Goal: Task Accomplishment & Management: Check status

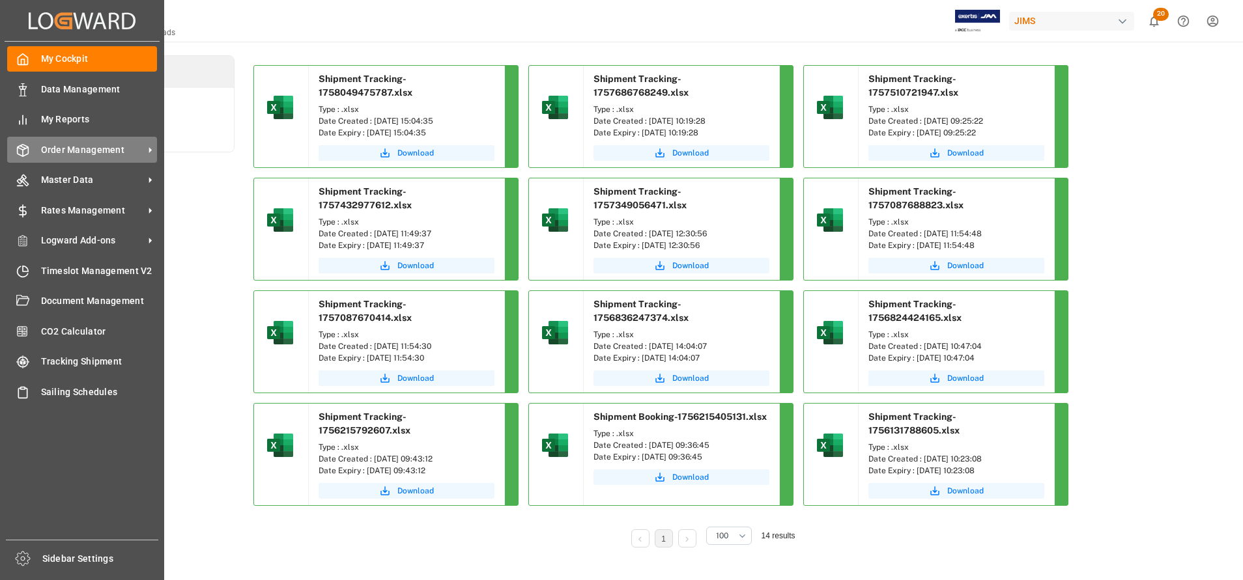
click at [64, 156] on span "Order Management" at bounding box center [92, 150] width 103 height 14
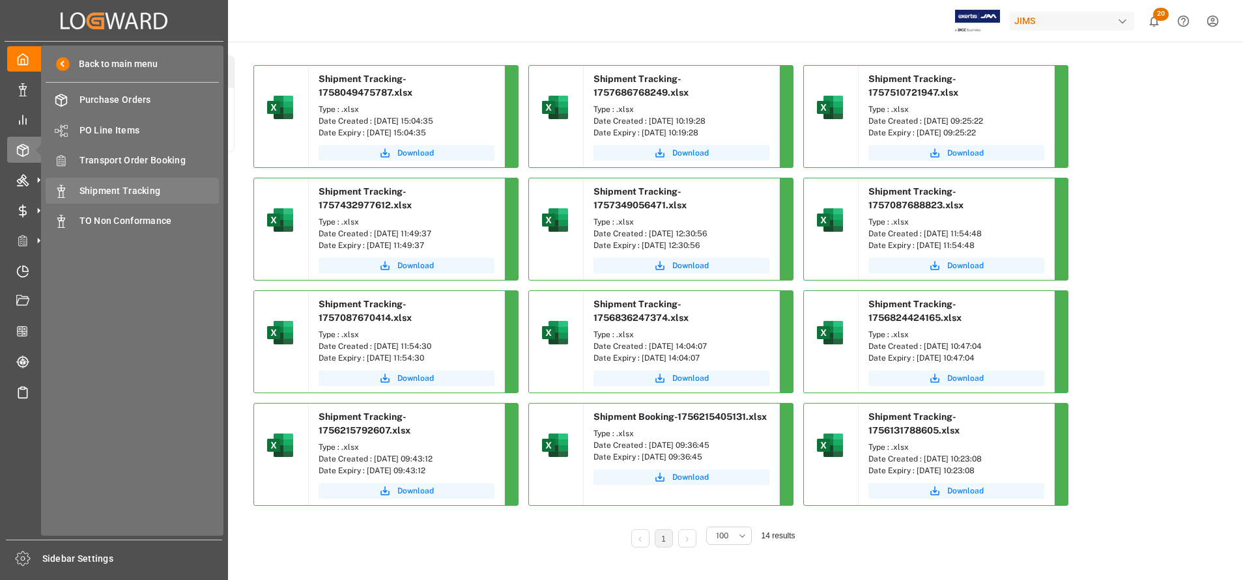
click at [89, 184] on span "Shipment Tracking" at bounding box center [149, 191] width 140 height 14
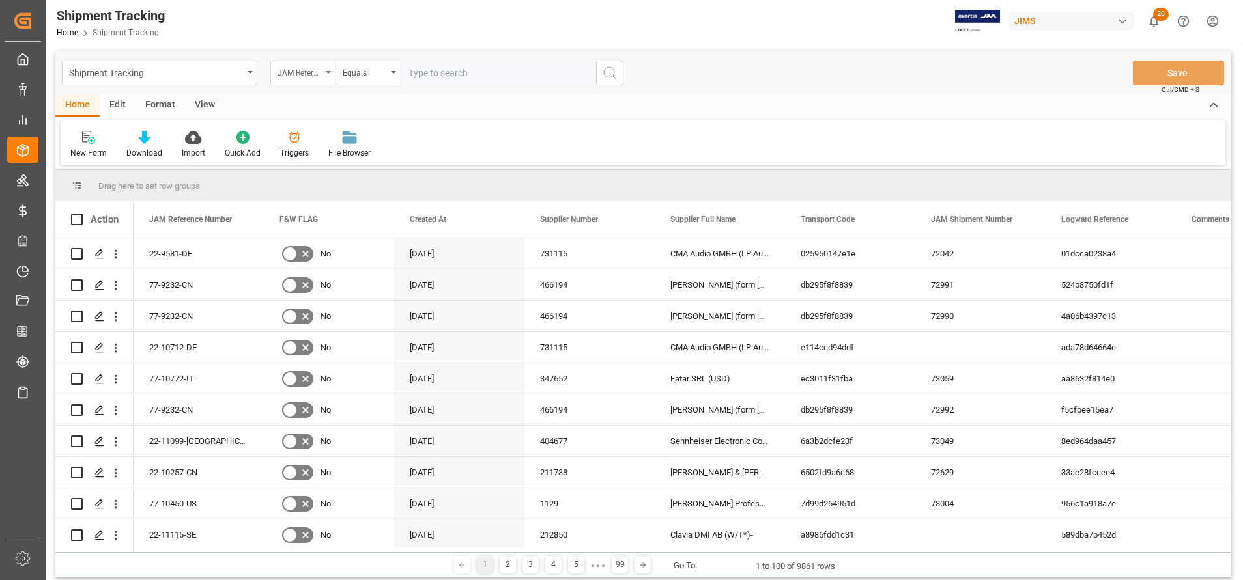
click at [311, 76] on div "JAM Reference Number" at bounding box center [300, 71] width 44 height 15
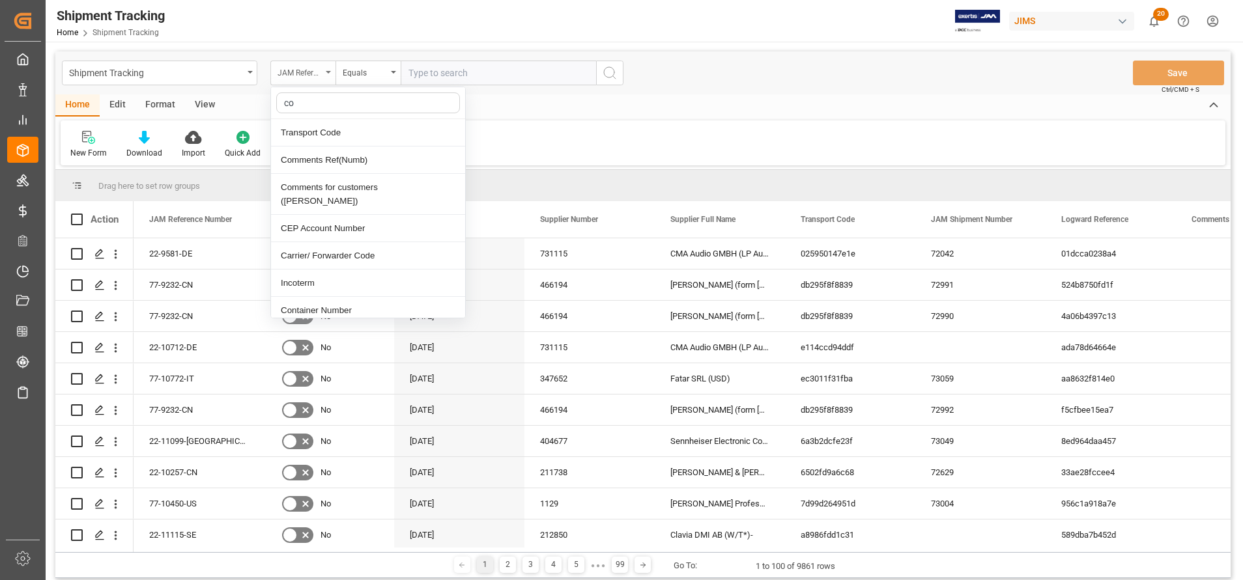
type input "con"
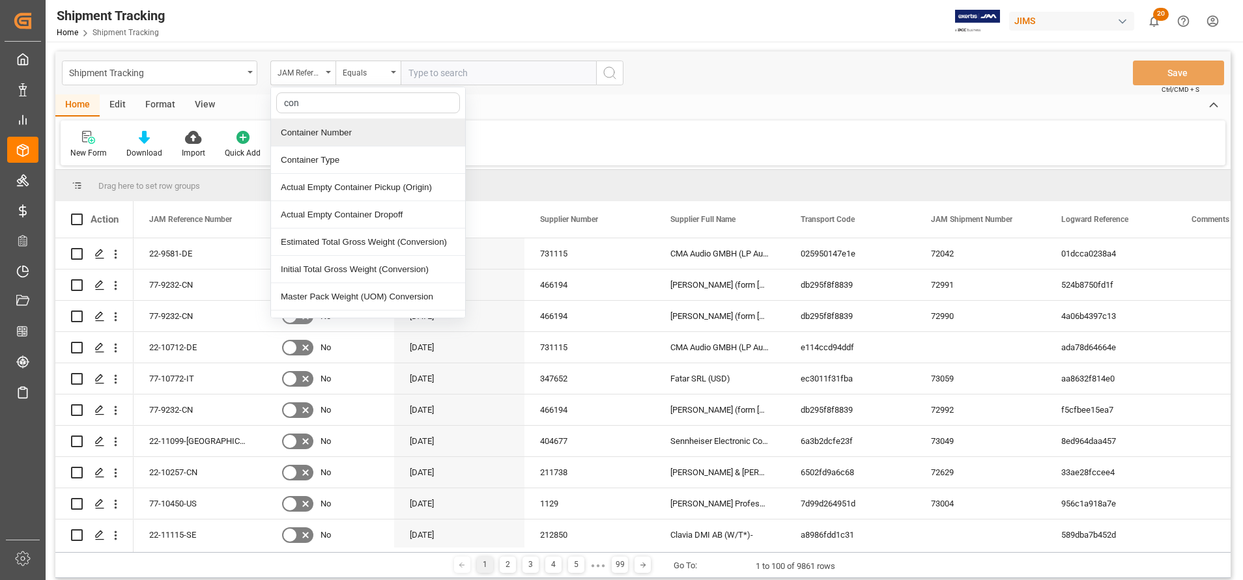
click at [355, 142] on div "Container Number" at bounding box center [368, 132] width 194 height 27
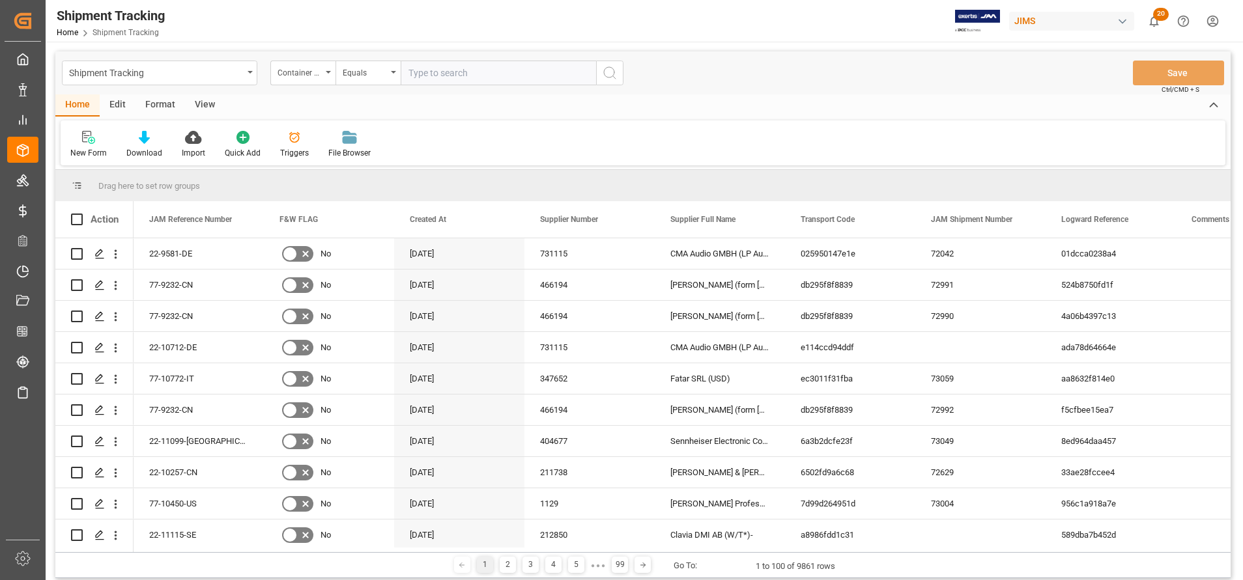
click at [466, 78] on input "text" at bounding box center [498, 73] width 195 height 25
paste input "EGHU9254307"
type input "EGHU9254307"
click at [597, 80] on button "search button" at bounding box center [609, 73] width 27 height 25
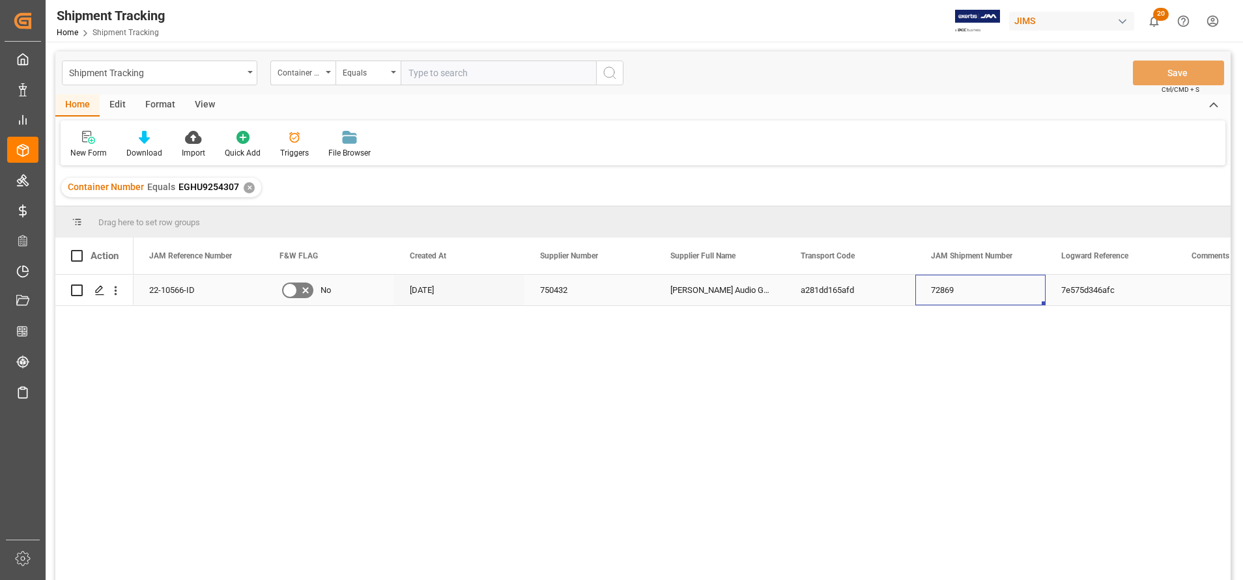
click at [945, 294] on div "72869" at bounding box center [980, 290] width 130 height 31
click at [175, 292] on div "22-10566-ID" at bounding box center [199, 290] width 130 height 31
click at [698, 303] on div "[PERSON_NAME] Audio GmbH" at bounding box center [720, 290] width 130 height 31
click at [521, 78] on input "text" at bounding box center [498, 73] width 195 height 25
paste input "EGHU9830980"
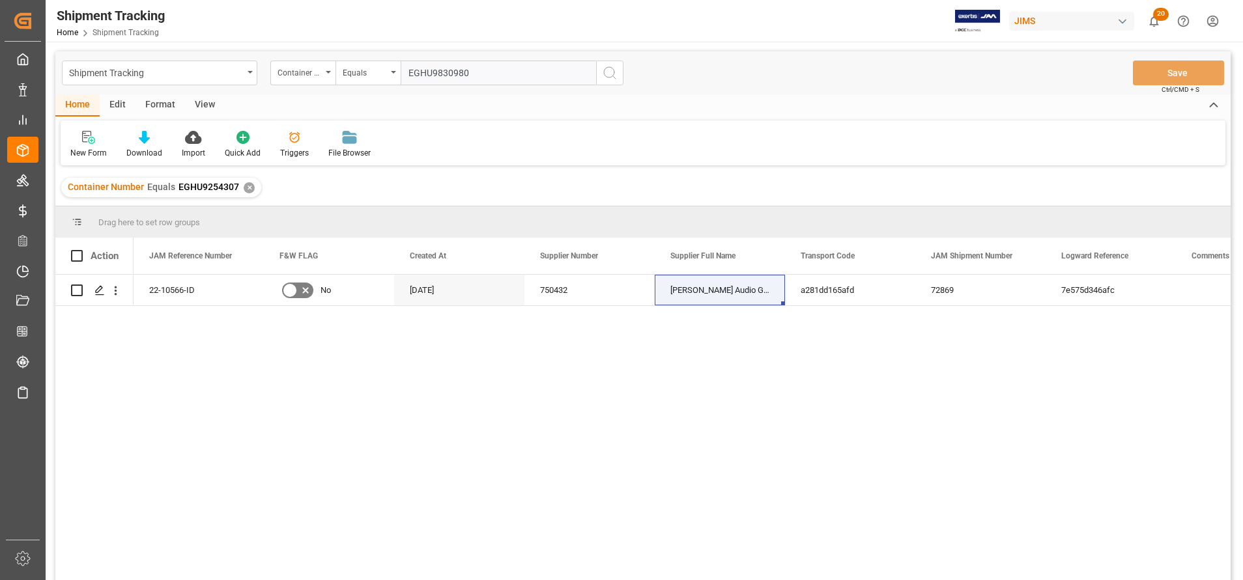
type input "EGHU9830980"
click at [619, 76] on button "search button" at bounding box center [609, 73] width 27 height 25
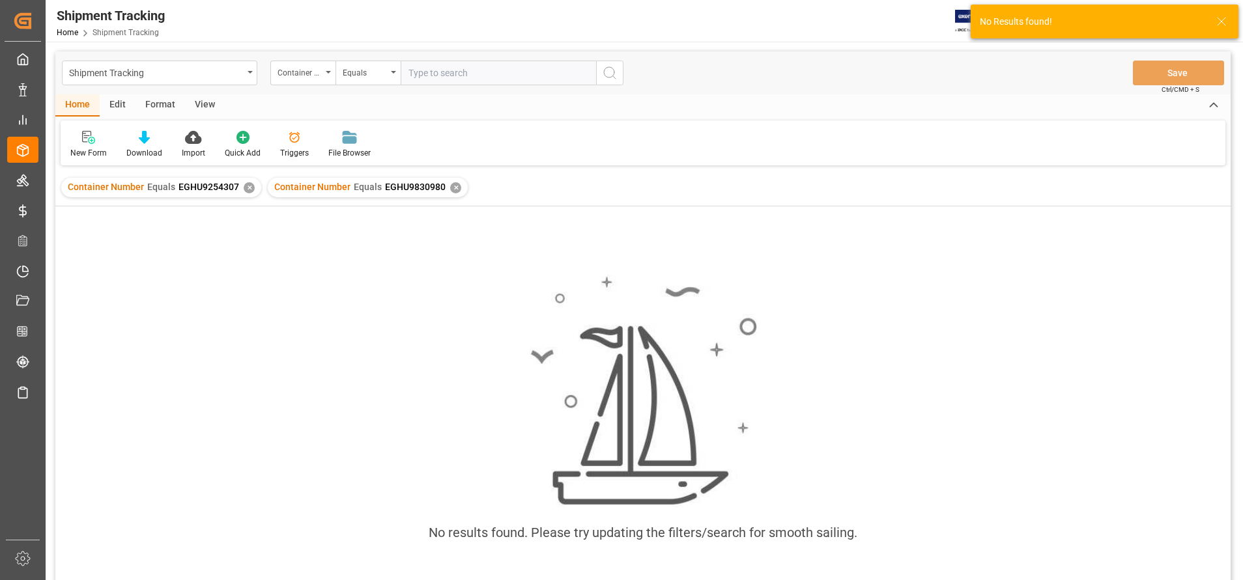
click at [246, 190] on div "✕" at bounding box center [249, 187] width 11 height 11
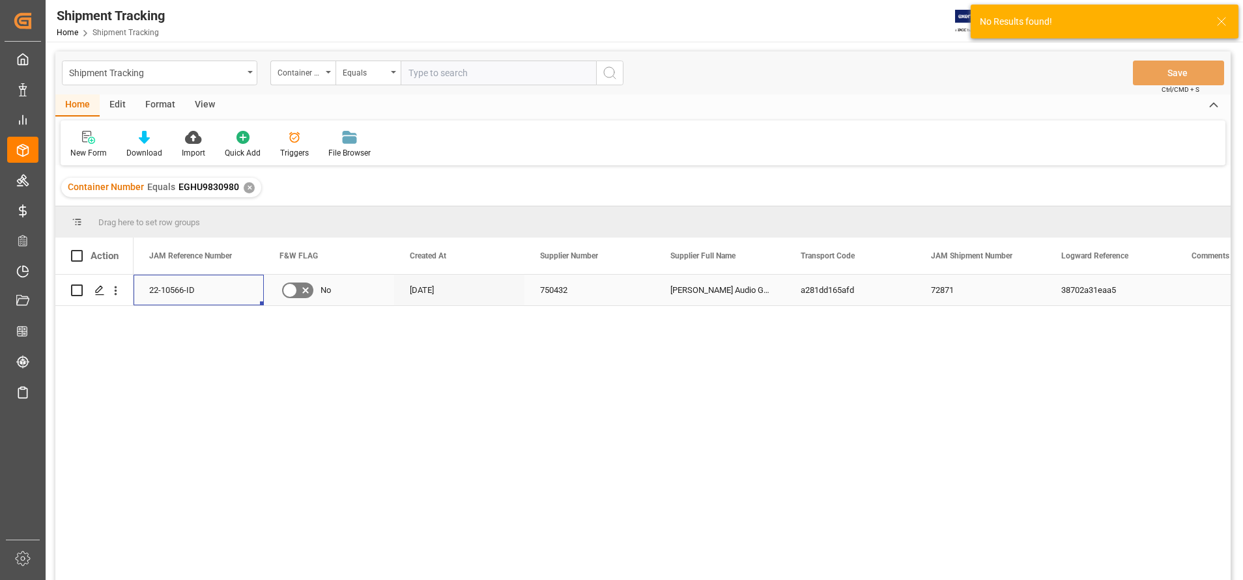
click at [191, 291] on div "22-10566-ID" at bounding box center [199, 290] width 130 height 31
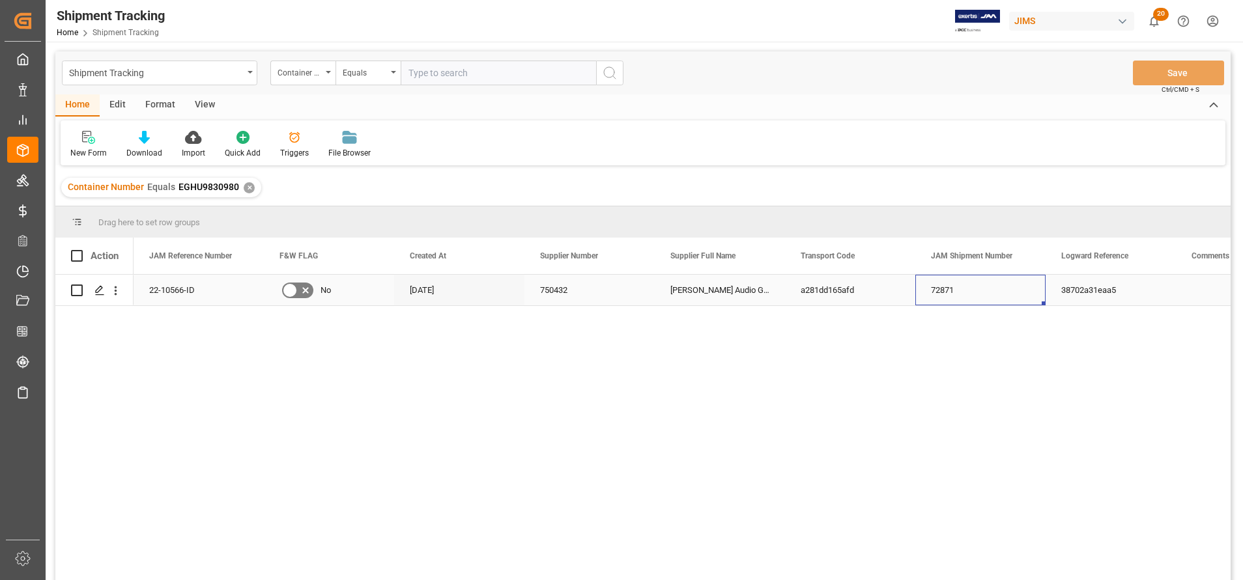
click at [943, 291] on div "72871" at bounding box center [980, 290] width 130 height 31
click at [483, 70] on input "text" at bounding box center [498, 73] width 195 height 25
paste input "EITU1583101"
type input "EITU1583101"
click at [614, 78] on line "search button" at bounding box center [614, 77] width 3 height 3
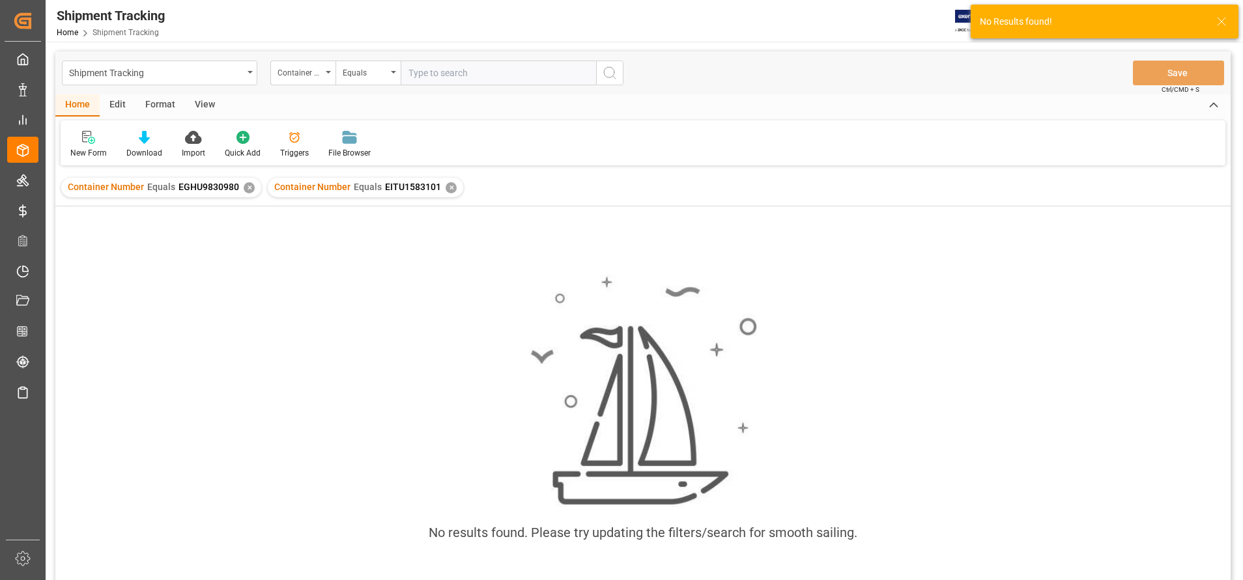
click at [243, 193] on div "Container Number Equals EGHU9830980 ✕" at bounding box center [161, 188] width 200 height 20
click at [245, 192] on div "✕" at bounding box center [249, 187] width 11 height 11
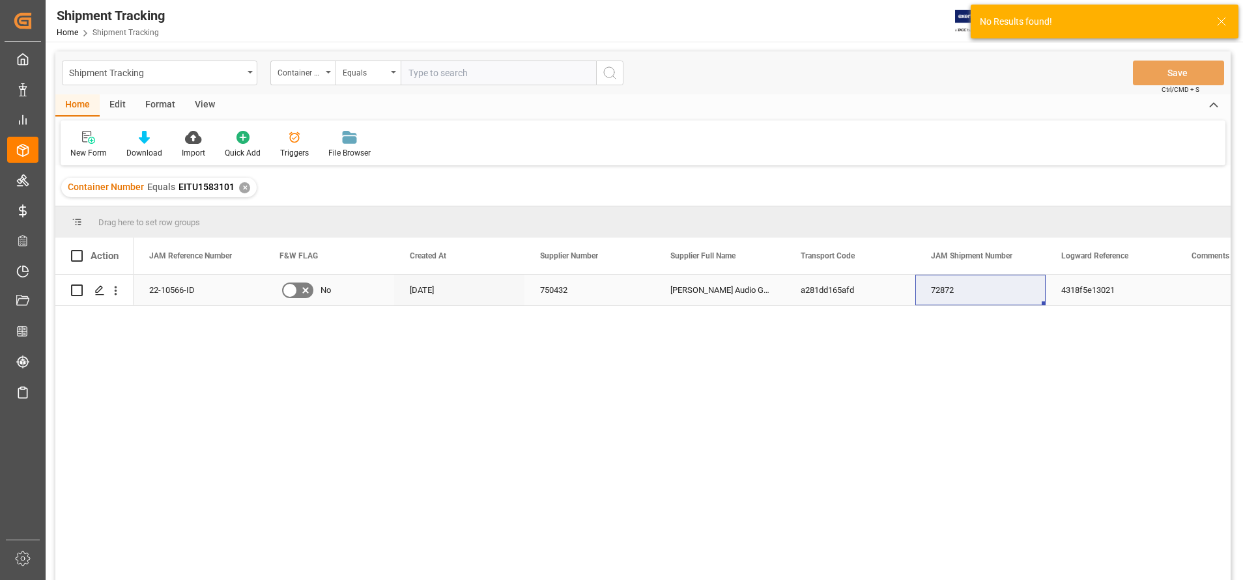
click at [206, 295] on div "22-10566-ID" at bounding box center [199, 290] width 130 height 31
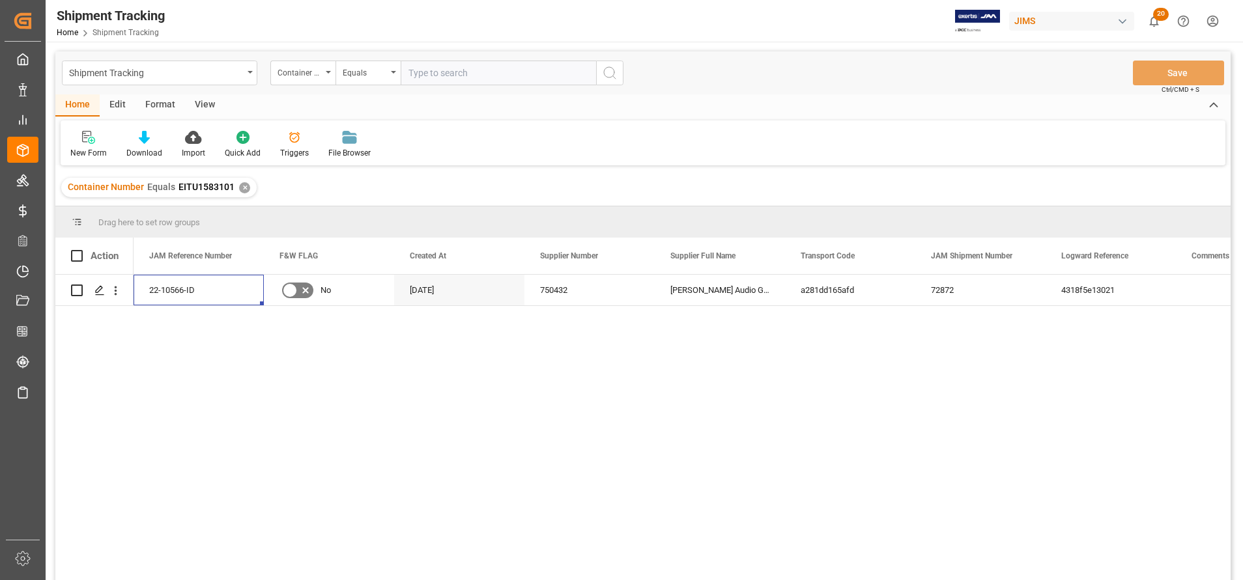
click at [708, 328] on div "22-10566-ID No [DATE] 750432 [PERSON_NAME] Audio GmbH a281dd165afd 72872 4318f5…" at bounding box center [682, 432] width 1097 height 314
click at [945, 292] on div "72872" at bounding box center [980, 290] width 130 height 31
click at [487, 79] on input "text" at bounding box center [498, 73] width 195 height 25
paste input "TLLU7555964"
type input "TLLU7555964"
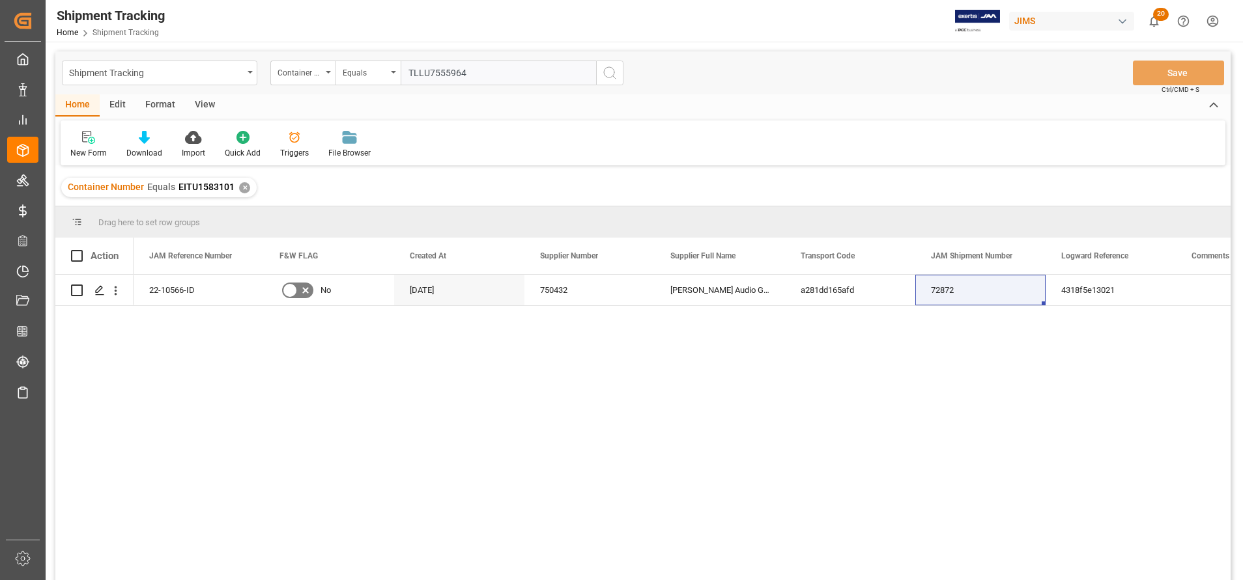
click at [610, 80] on icon "search button" at bounding box center [610, 73] width 16 height 16
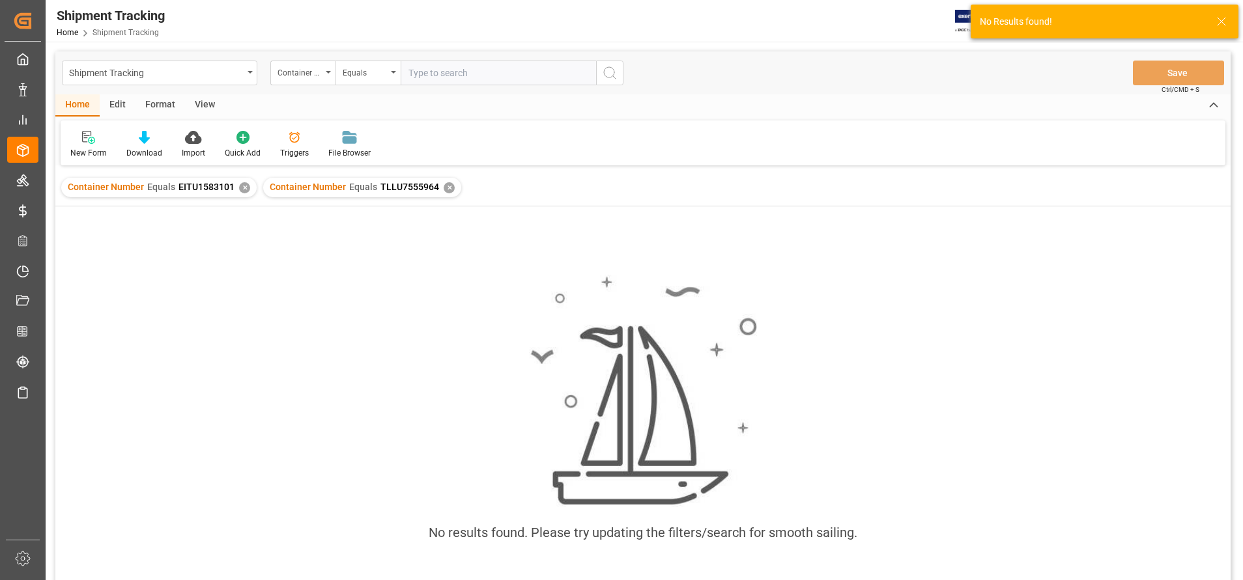
click at [242, 190] on div "✕" at bounding box center [244, 187] width 11 height 11
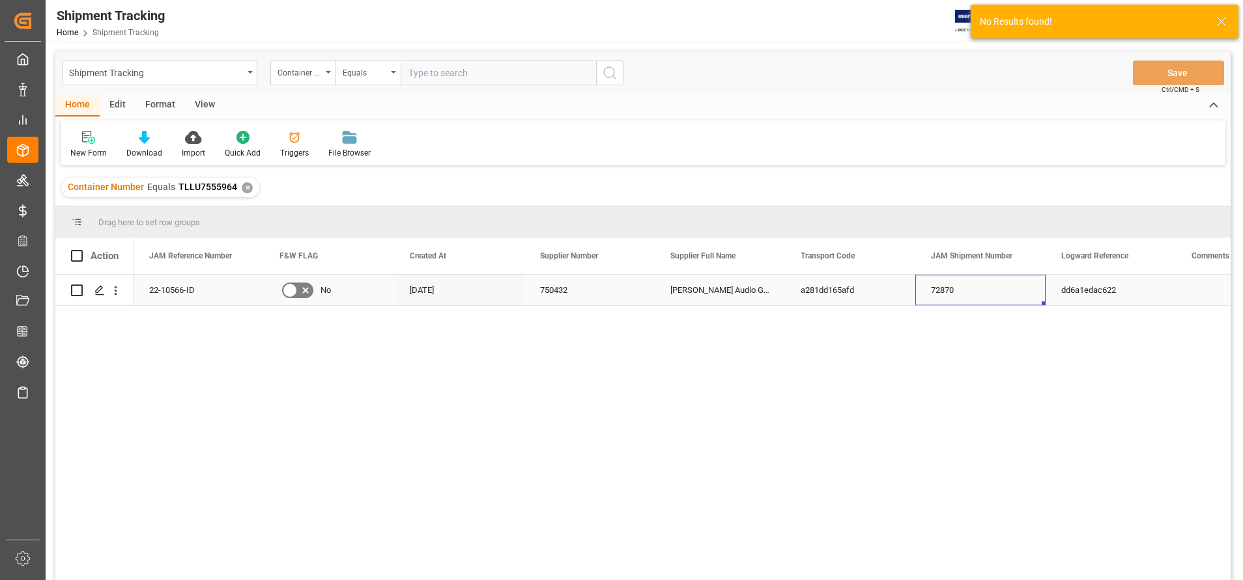
click at [980, 280] on div "72870" at bounding box center [980, 290] width 130 height 31
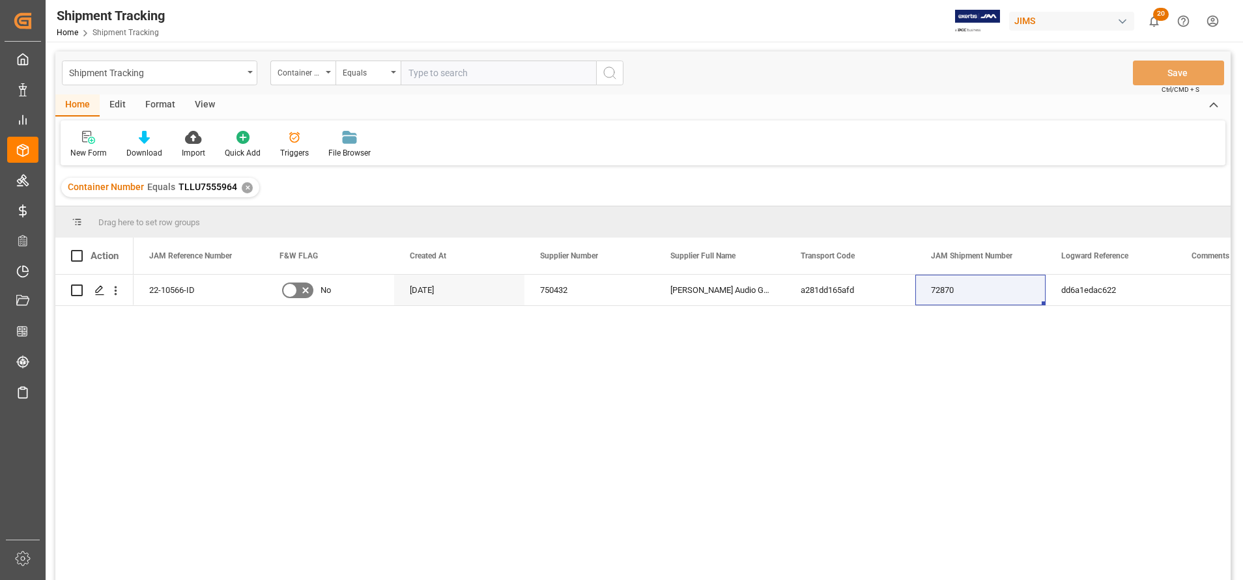
click at [505, 79] on input "text" at bounding box center [498, 73] width 195 height 25
paste input "EISU9460809"
type input "EISU9460809"
click at [621, 74] on button "search button" at bounding box center [609, 73] width 27 height 25
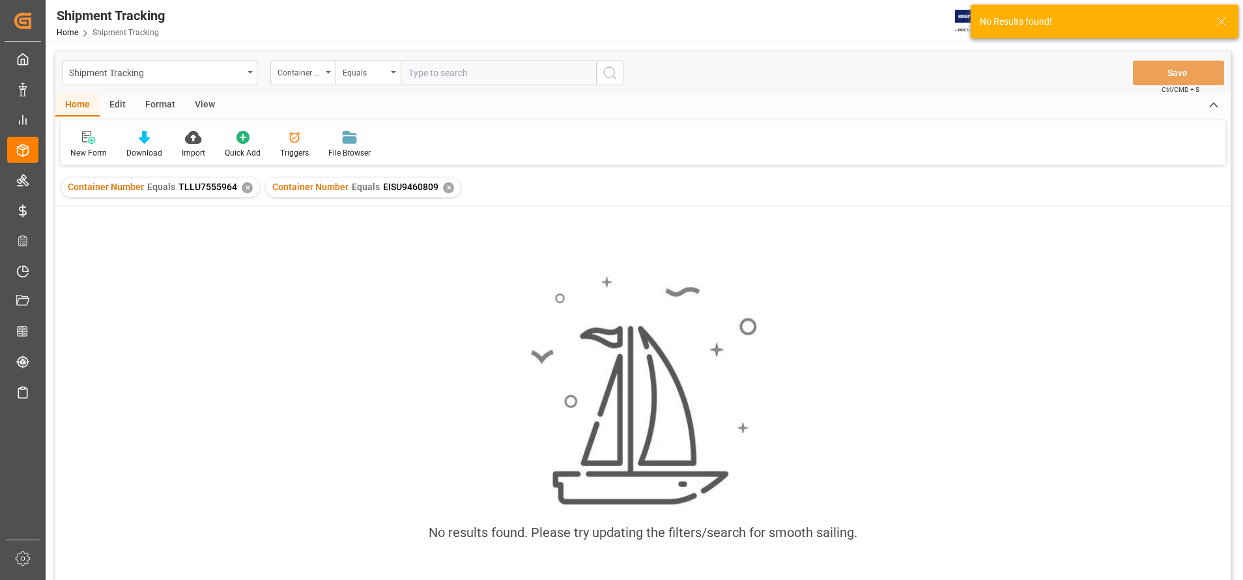
click at [242, 188] on div "✕" at bounding box center [247, 187] width 11 height 11
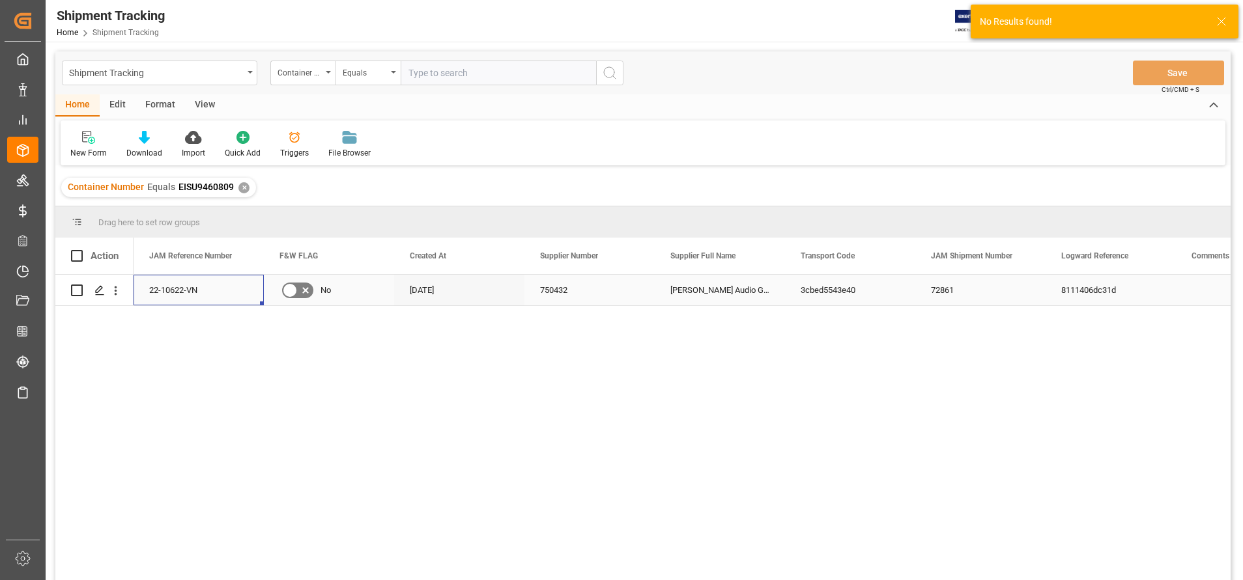
click at [181, 295] on div "22-10622-VN" at bounding box center [199, 290] width 130 height 31
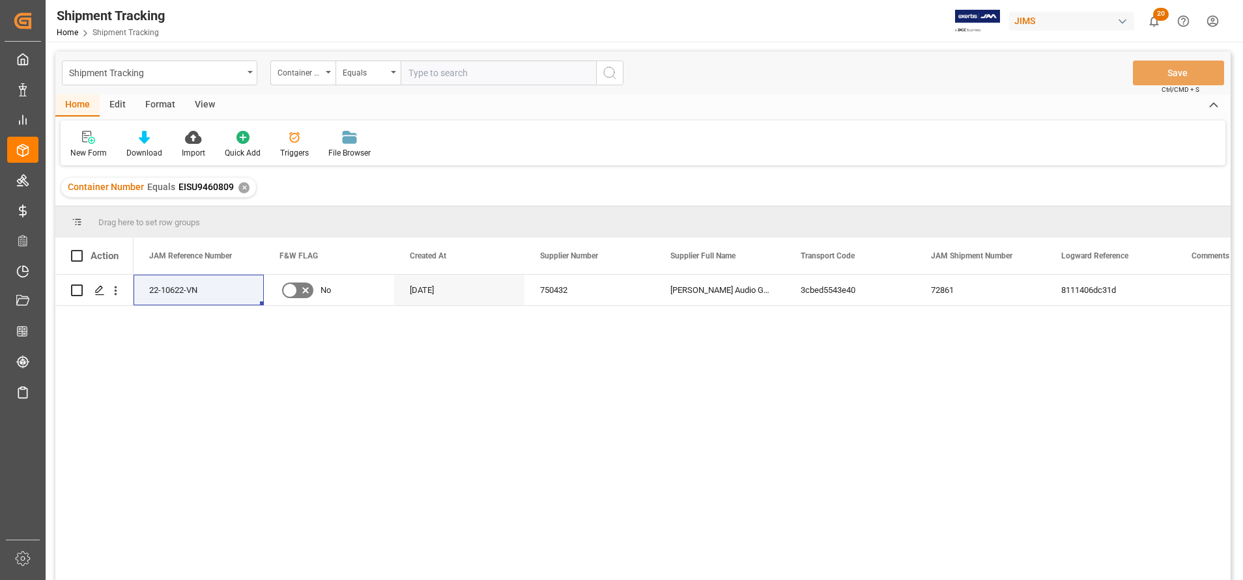
click at [747, 444] on div "22-10622-VN No [DATE] 750432 [PERSON_NAME] Audio GmbH 3cbed5543e40 72861 811140…" at bounding box center [682, 432] width 1097 height 314
click at [698, 294] on div "[PERSON_NAME] Audio GmbH" at bounding box center [720, 290] width 130 height 31
click at [965, 287] on div "72861" at bounding box center [980, 290] width 130 height 31
click at [511, 63] on input "text" at bounding box center [498, 73] width 195 height 25
paste input "TIIU6249058"
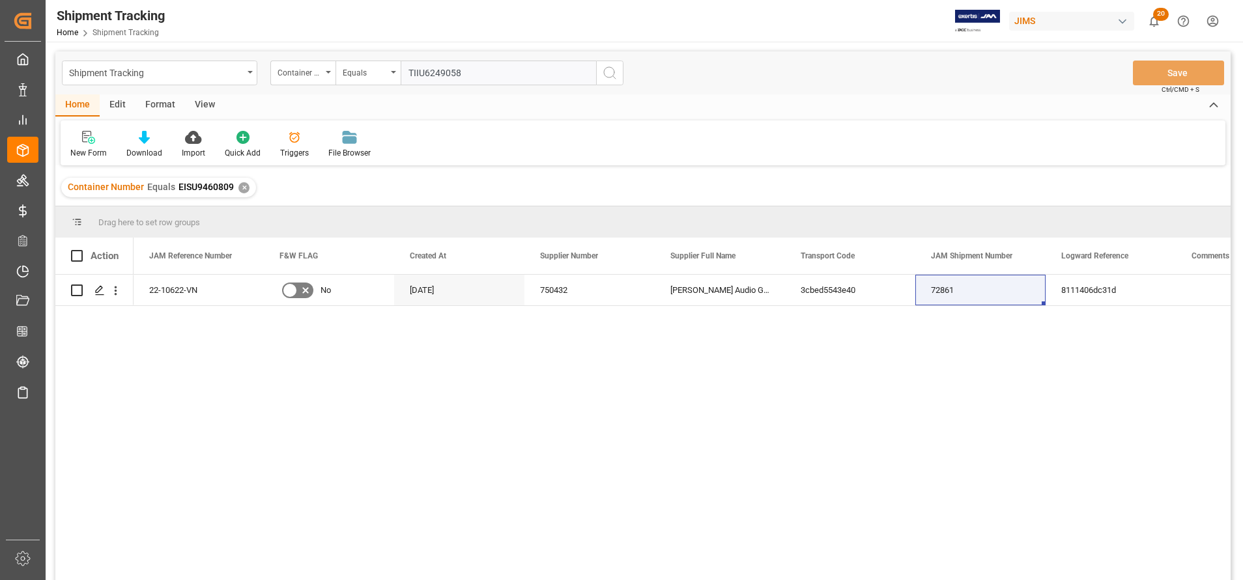
type input "TIIU6249058"
click at [612, 74] on icon "search button" at bounding box center [610, 73] width 16 height 16
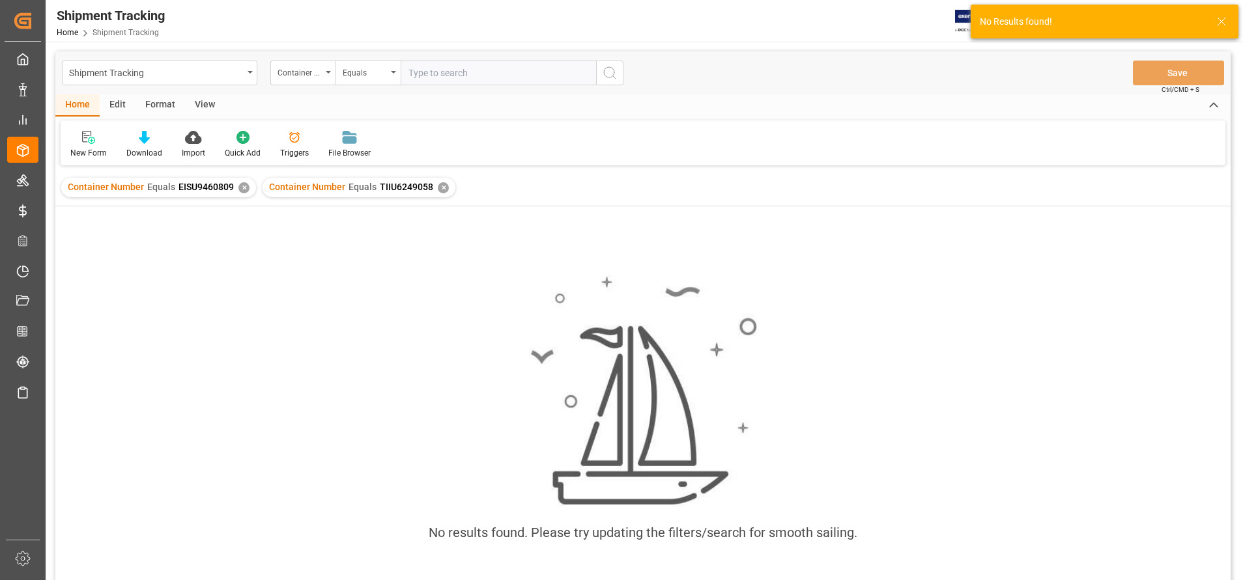
click at [243, 184] on div "✕" at bounding box center [243, 187] width 11 height 11
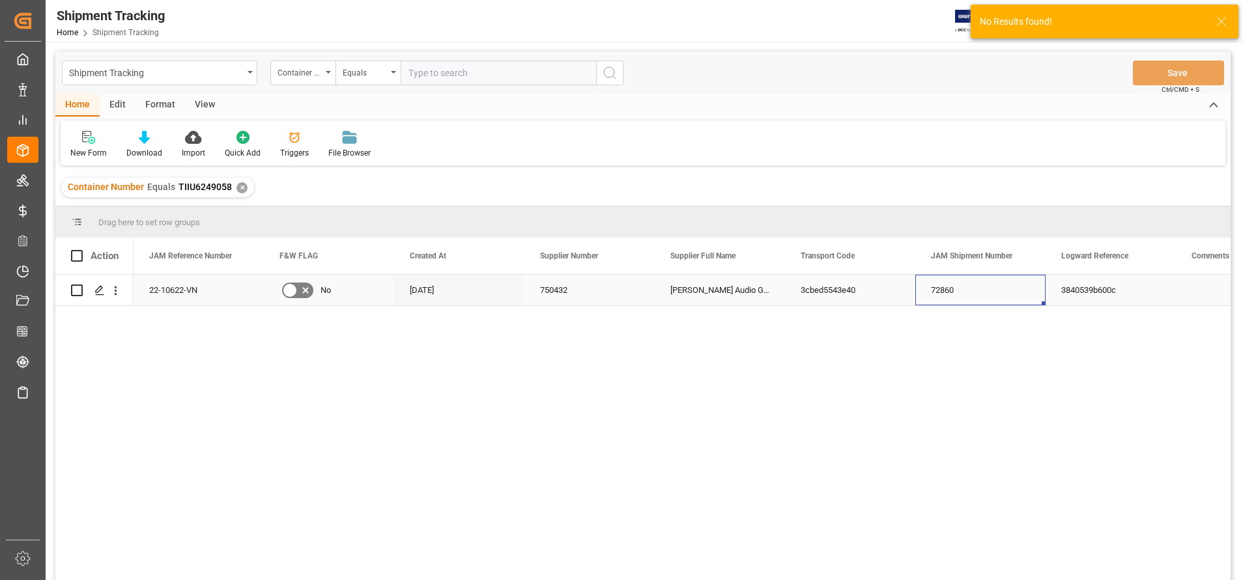
click at [938, 296] on div "72860" at bounding box center [980, 290] width 130 height 31
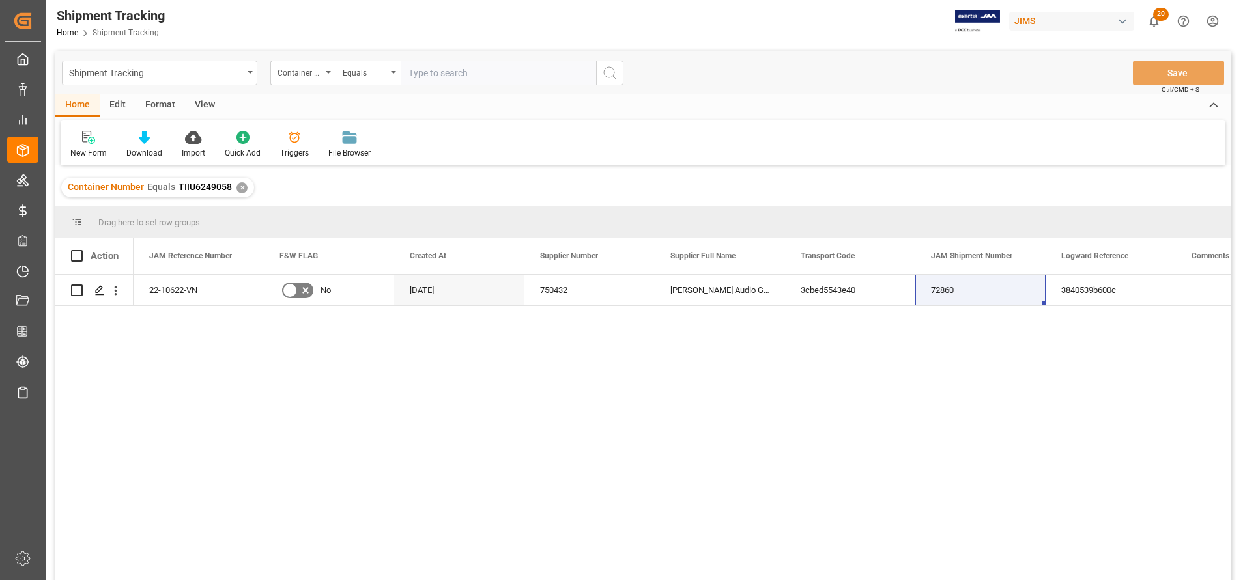
click at [444, 77] on input "text" at bounding box center [498, 73] width 195 height 25
paste input "EGSU6405548"
type input "EGSU6405548"
click at [604, 74] on circle "search button" at bounding box center [609, 72] width 10 height 10
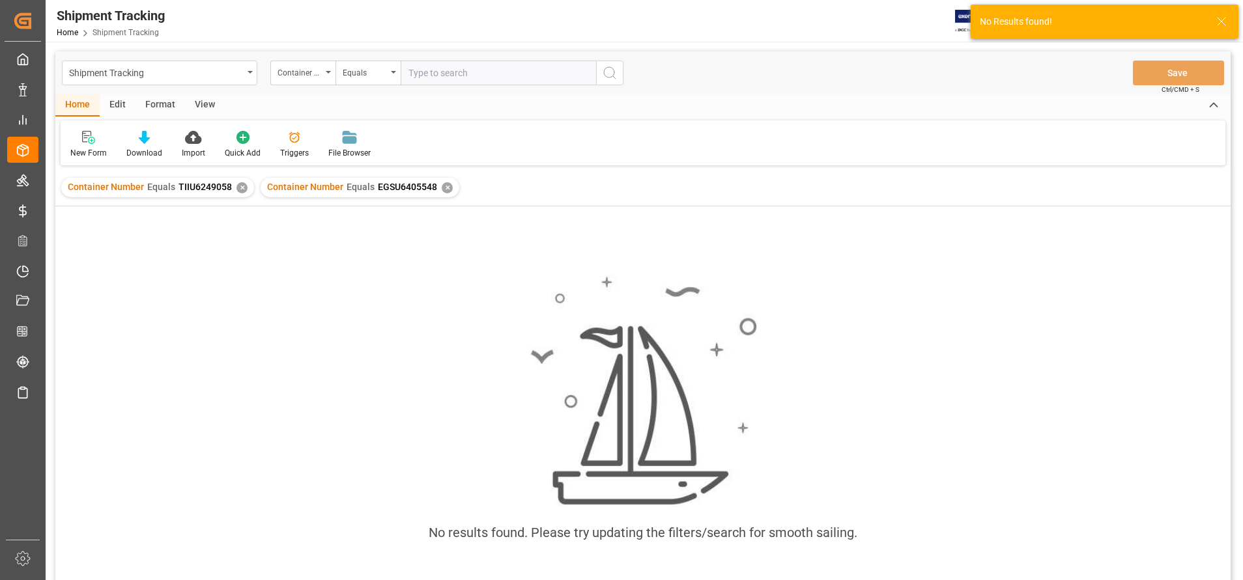
click at [243, 186] on div "✕" at bounding box center [241, 187] width 11 height 11
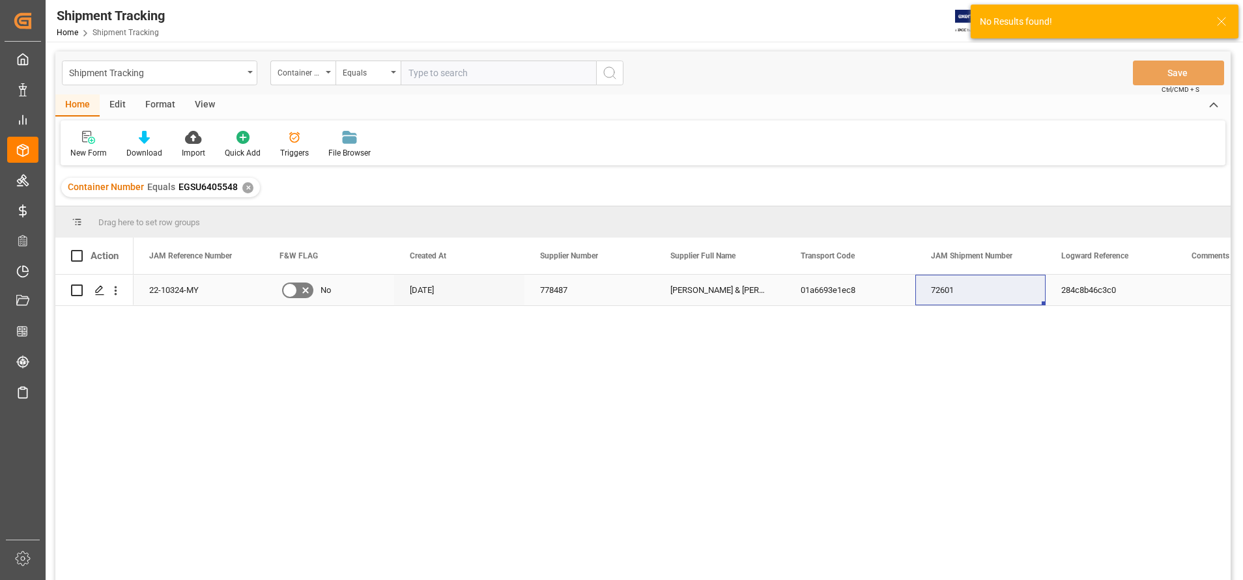
click at [178, 292] on div "22-10324-MY" at bounding box center [199, 290] width 130 height 31
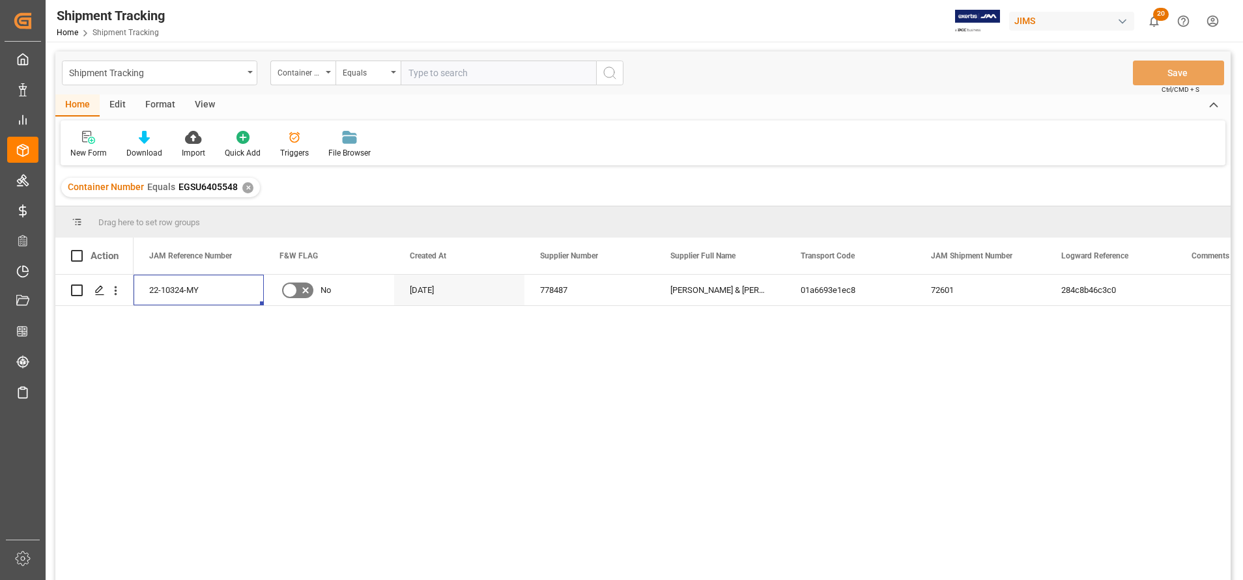
click at [550, 460] on div "22-10324-MY No [DATE] 778487 [PERSON_NAME][GEOGRAPHIC_DATA][PERSON_NAME] (US fu…" at bounding box center [682, 432] width 1097 height 314
click at [685, 297] on div "[PERSON_NAME] & [PERSON_NAME] (US funds [GEOGRAPHIC_DATA]) (W/T*)" at bounding box center [720, 290] width 130 height 31
click at [894, 386] on div "22-10324-MY No [DATE] 778487 [PERSON_NAME][GEOGRAPHIC_DATA][PERSON_NAME] (US fu…" at bounding box center [682, 432] width 1097 height 314
click at [961, 297] on div "72601" at bounding box center [980, 290] width 130 height 31
click at [523, 75] on input "text" at bounding box center [498, 73] width 195 height 25
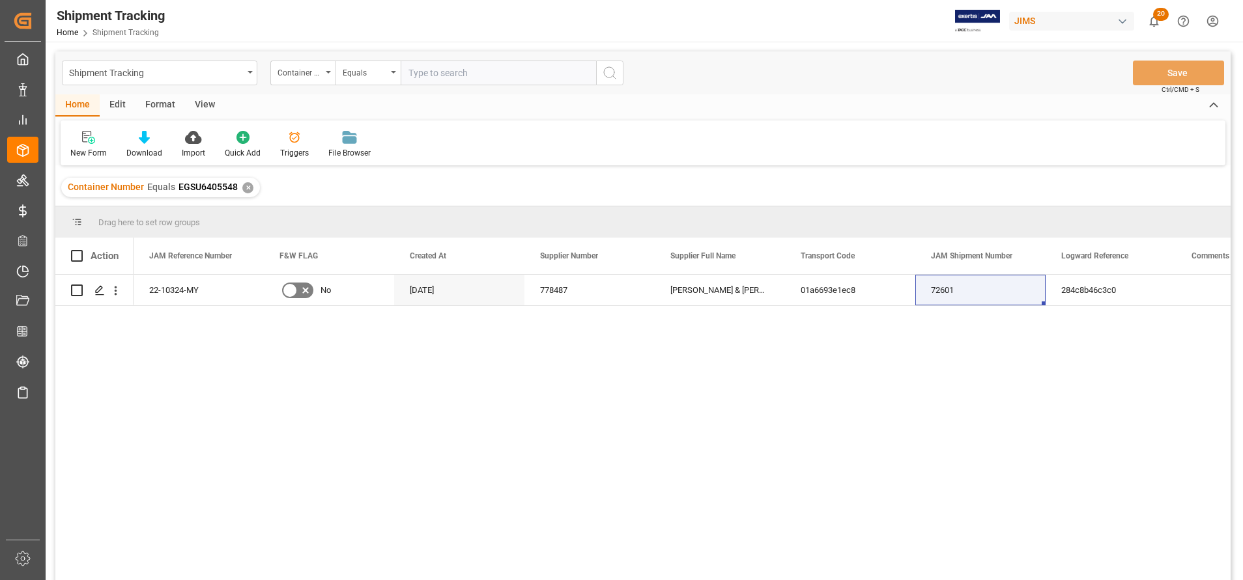
paste input "EITU9322212"
type input "EITU9322212"
click at [614, 83] on button "search button" at bounding box center [609, 73] width 27 height 25
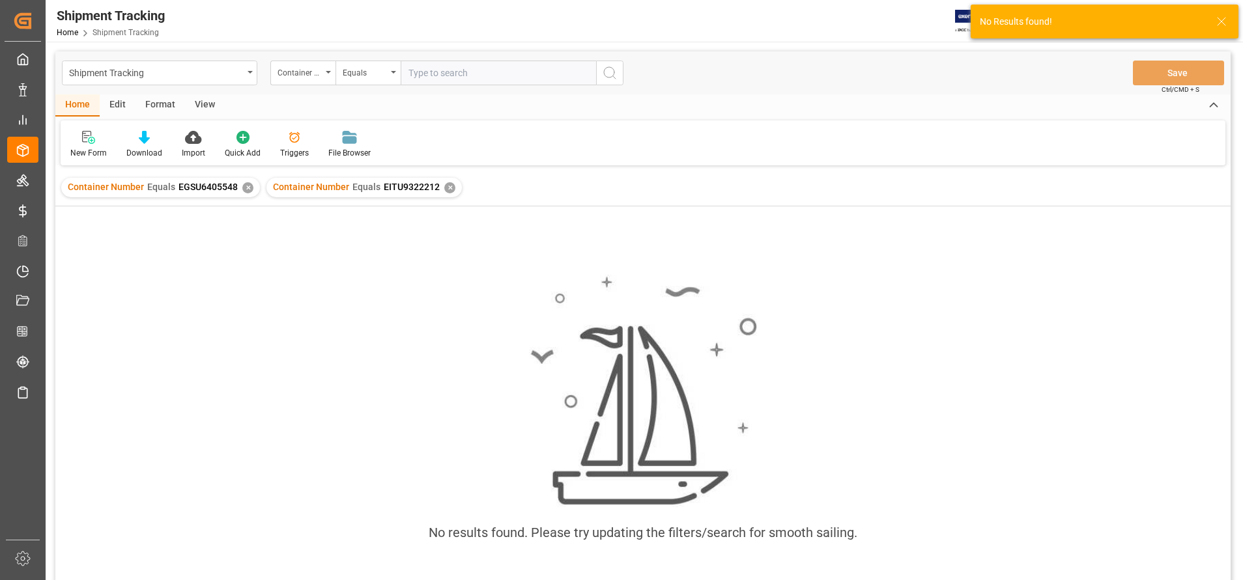
click at [248, 188] on div "✕" at bounding box center [247, 187] width 11 height 11
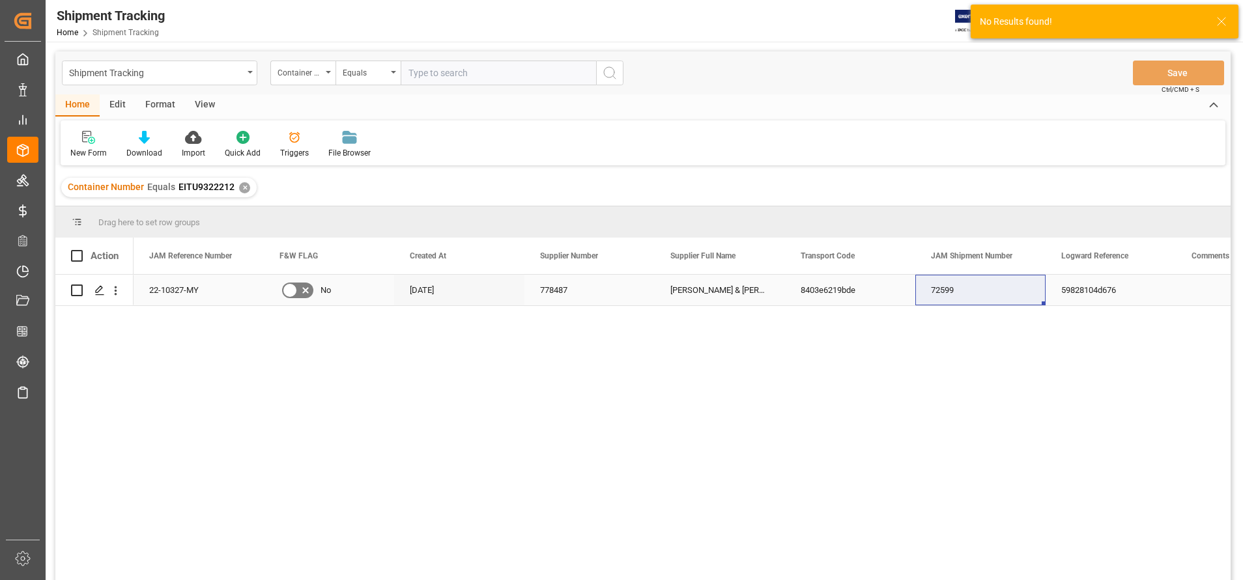
click at [162, 294] on div "22-10327-MY" at bounding box center [199, 290] width 130 height 31
drag, startPoint x: 841, startPoint y: 453, endPoint x: 768, endPoint y: 431, distance: 76.4
click at [840, 453] on div "22-10327-MY No [DATE] 778487 [PERSON_NAME][GEOGRAPHIC_DATA][PERSON_NAME] (US fu…" at bounding box center [682, 432] width 1097 height 314
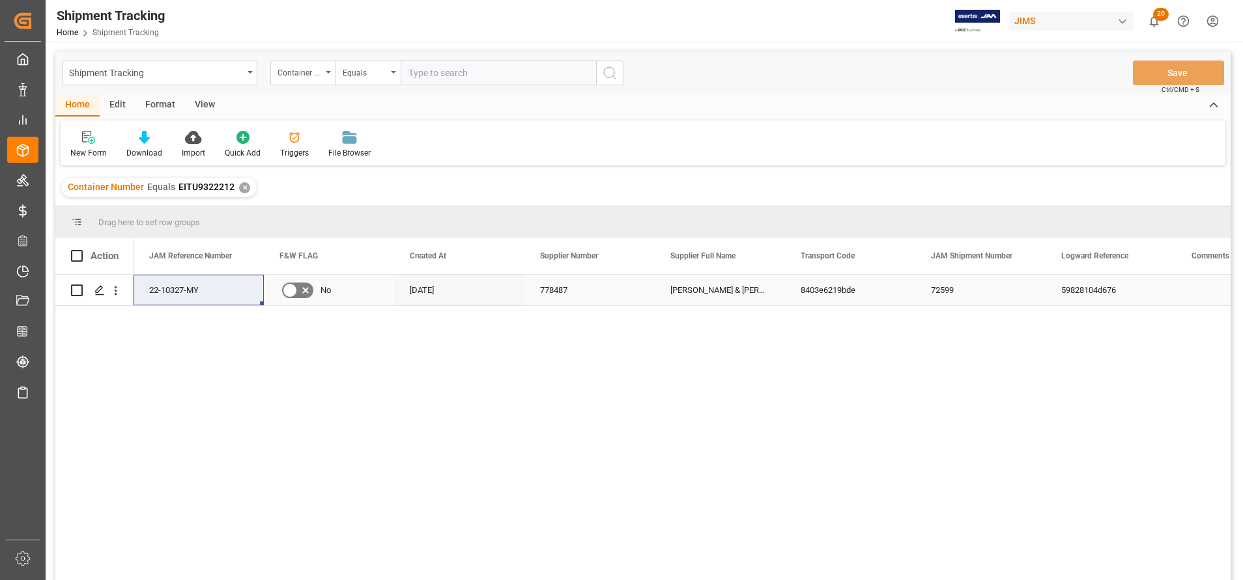
click at [726, 291] on div "[PERSON_NAME] & [PERSON_NAME] (US funds [GEOGRAPHIC_DATA]) (W/T*)" at bounding box center [720, 290] width 130 height 31
drag, startPoint x: 886, startPoint y: 415, endPoint x: 930, endPoint y: 335, distance: 90.7
click at [885, 415] on div "22-10327-MY No [DATE] 778487 [PERSON_NAME][GEOGRAPHIC_DATA][PERSON_NAME] (US fu…" at bounding box center [682, 432] width 1097 height 314
click at [962, 278] on div "72599" at bounding box center [980, 290] width 130 height 31
click at [562, 67] on input "text" at bounding box center [498, 73] width 195 height 25
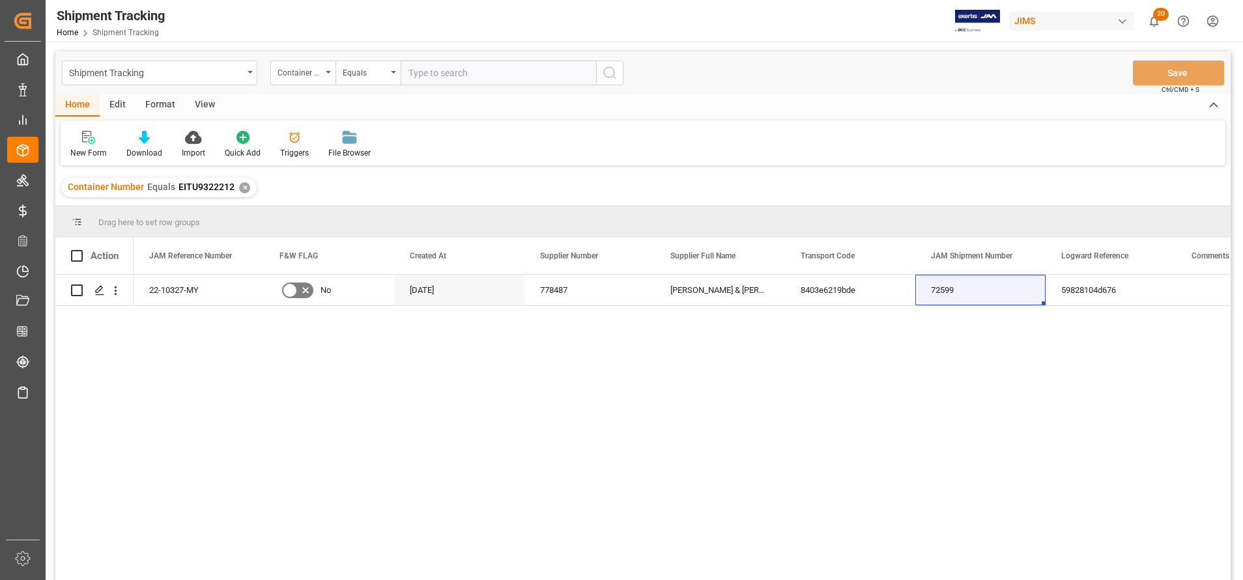
paste input "EGSU9631214"
type input "EGSU9631214"
click at [608, 68] on icon "search button" at bounding box center [610, 73] width 16 height 16
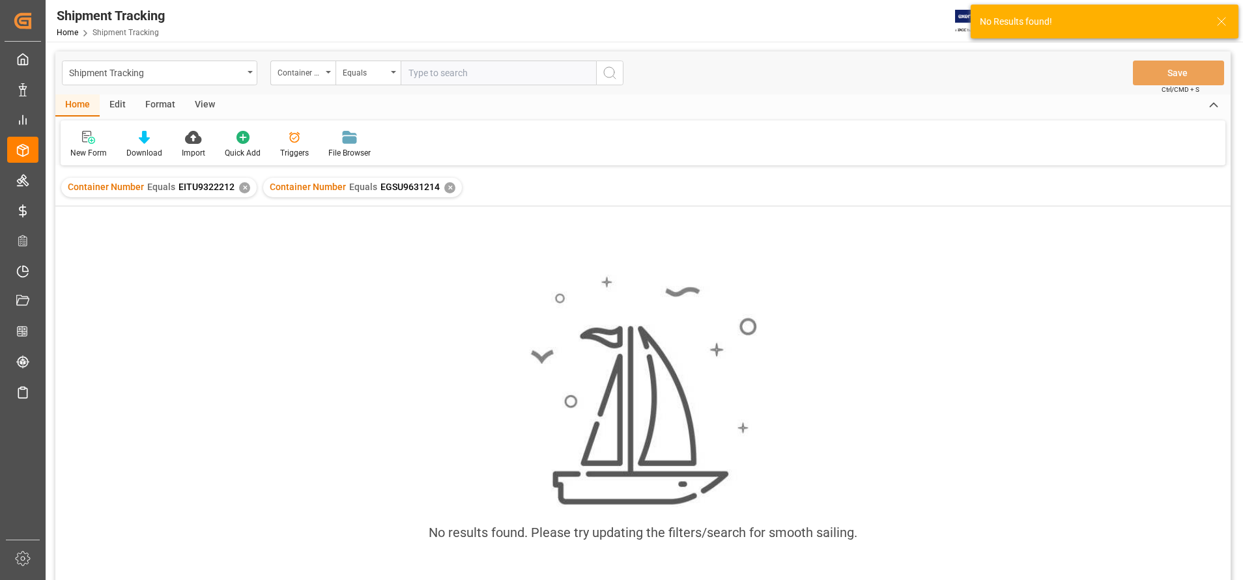
click at [244, 188] on div "✕" at bounding box center [244, 187] width 11 height 11
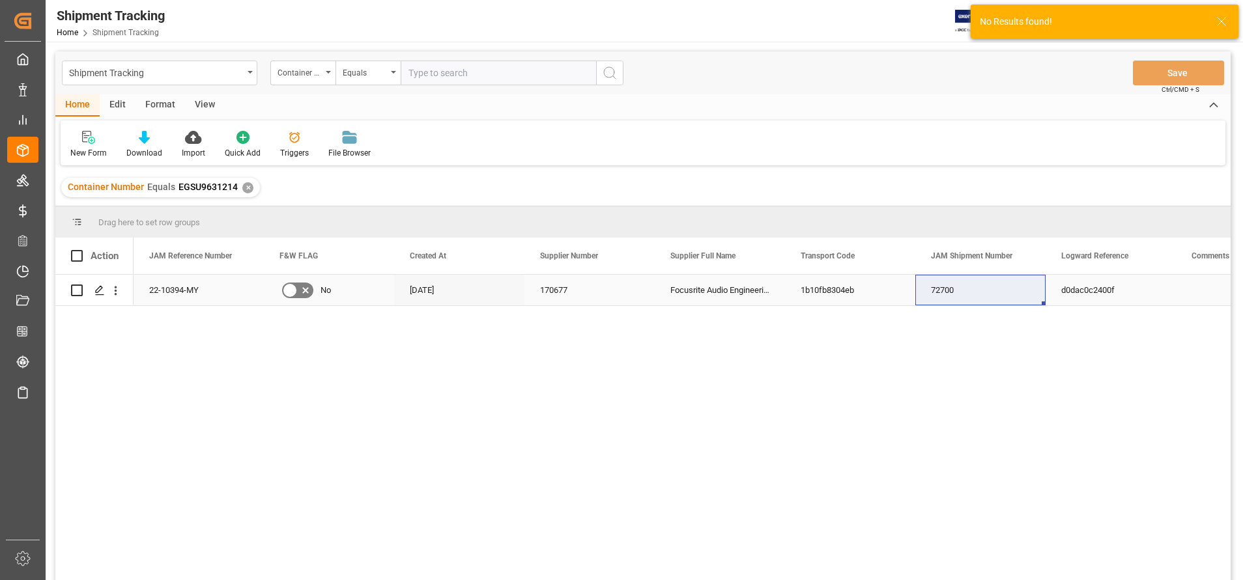
click at [164, 289] on div "22-10394-MY" at bounding box center [199, 290] width 130 height 31
click at [776, 458] on div "22-10394-MY No [DATE] 170677 Focusrite Audio Engineering (W/T*)- 1b10fb8304eb 7…" at bounding box center [682, 432] width 1097 height 314
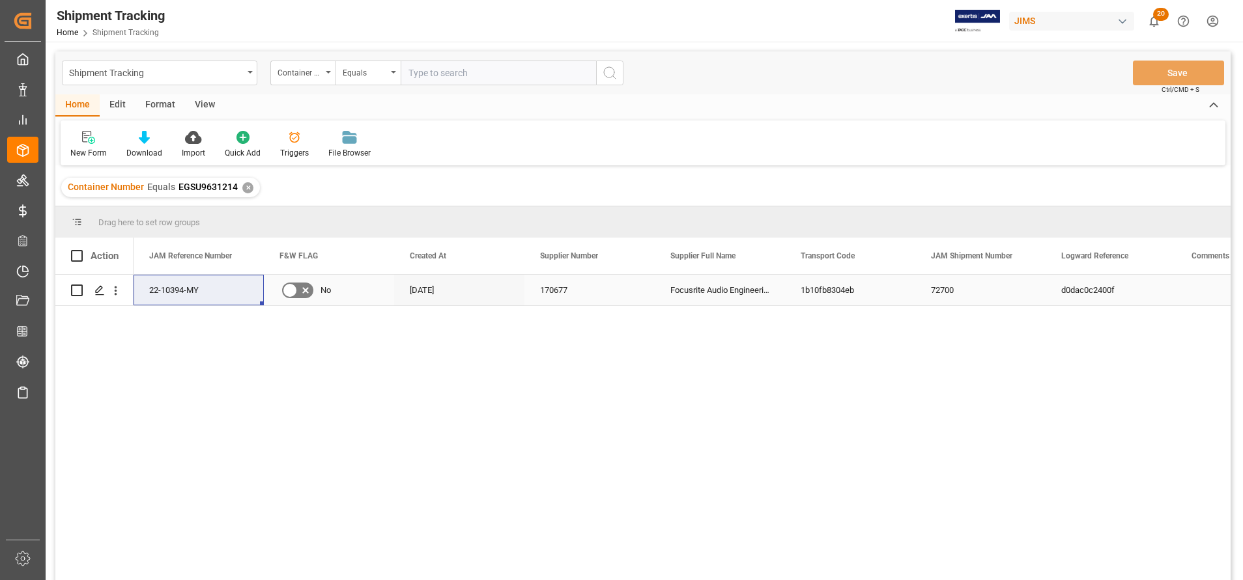
click at [726, 289] on div "Focusrite Audio Engineering (W/T*)-" at bounding box center [720, 290] width 130 height 31
click at [932, 476] on div "22-10394-MY No [DATE] 170677 Focusrite Audio Engineering (W/T*)- 1b10fb8304eb 7…" at bounding box center [682, 432] width 1097 height 314
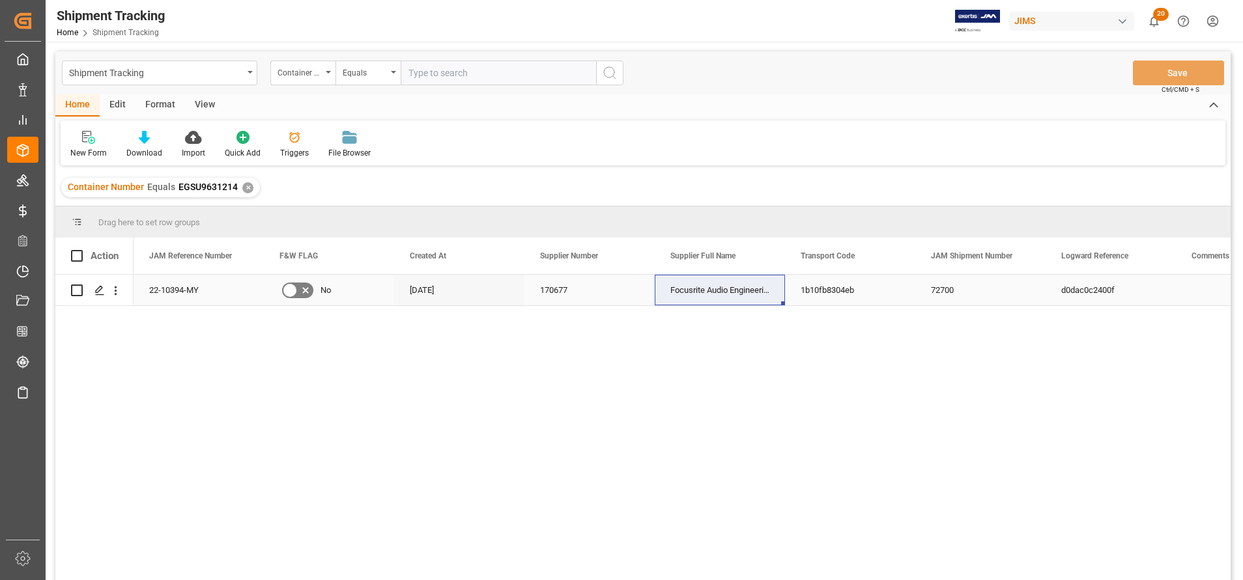
click at [954, 291] on div "72700" at bounding box center [980, 290] width 130 height 31
